Goal: Transaction & Acquisition: Purchase product/service

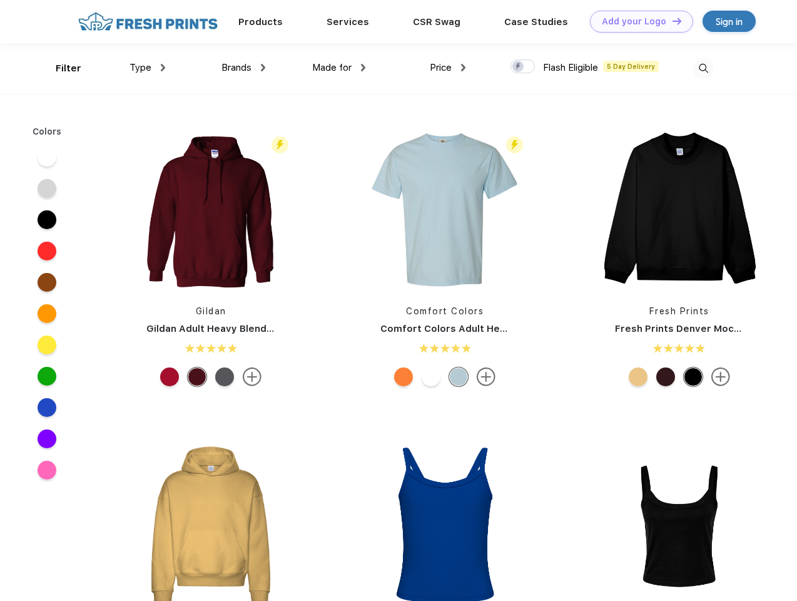
click at [637, 21] on link "Add your Logo Design Tool" at bounding box center [641, 22] width 103 height 22
click at [0, 0] on div "Design Tool" at bounding box center [0, 0] width 0 height 0
click at [672, 21] on link "Add your Logo Design Tool" at bounding box center [641, 22] width 103 height 22
click at [60, 68] on div "Filter" at bounding box center [69, 68] width 26 height 14
click at [148, 68] on span "Type" at bounding box center [141, 67] width 22 height 11
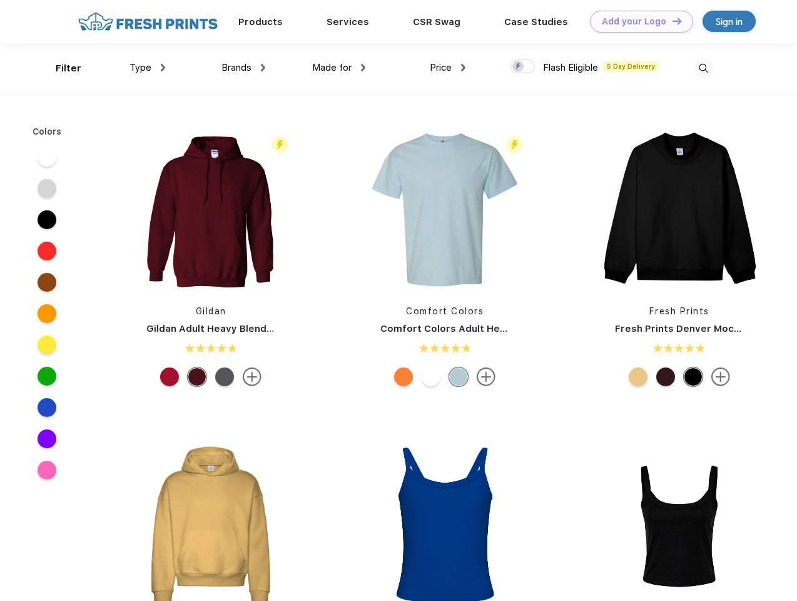
click at [243, 68] on span "Brands" at bounding box center [237, 67] width 30 height 11
click at [339, 68] on span "Made for" at bounding box center [331, 67] width 39 height 11
click at [448, 68] on span "Price" at bounding box center [441, 67] width 22 height 11
click at [523, 67] on div at bounding box center [523, 66] width 24 height 14
click at [519, 67] on input "checkbox" at bounding box center [515, 63] width 8 height 8
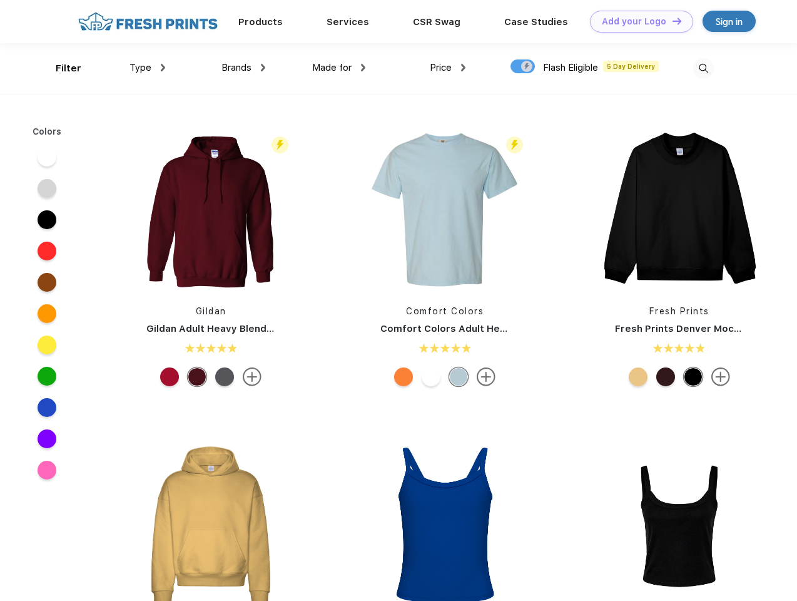
click at [703, 68] on img at bounding box center [703, 68] width 21 height 21
